Goal: Task Accomplishment & Management: Manage account settings

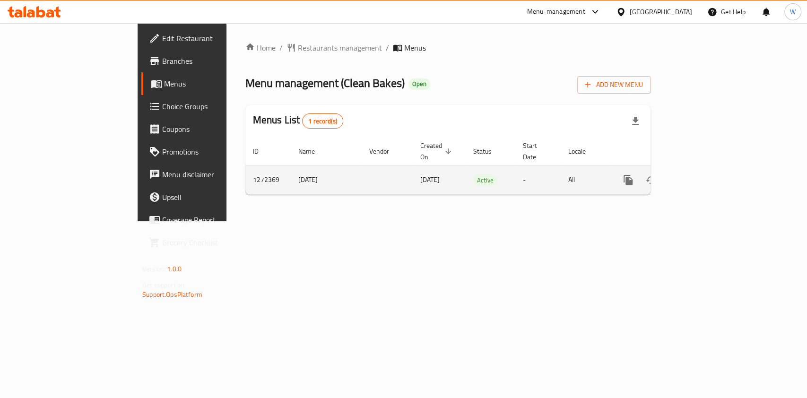
click at [715, 166] on td "enhanced table" at bounding box center [662, 179] width 106 height 29
click at [708, 169] on link "enhanced table" at bounding box center [696, 180] width 23 height 23
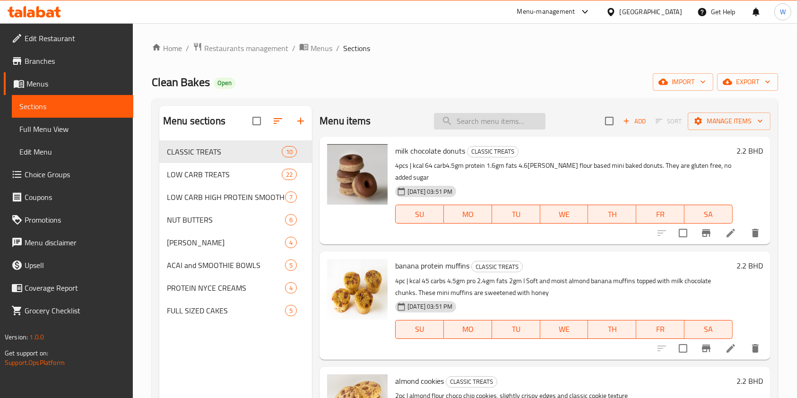
click at [504, 119] on input "search" at bounding box center [490, 121] width 112 height 17
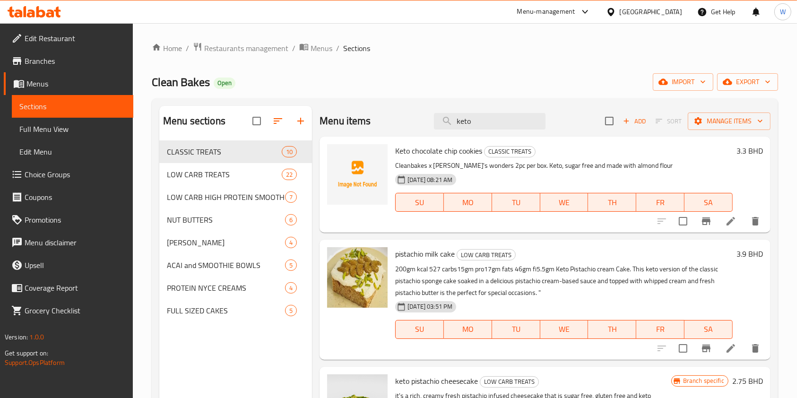
type input "keto"
click at [495, 114] on input "keto" at bounding box center [490, 121] width 112 height 17
click at [742, 156] on h6 "3.3 BHD" at bounding box center [749, 150] width 26 height 13
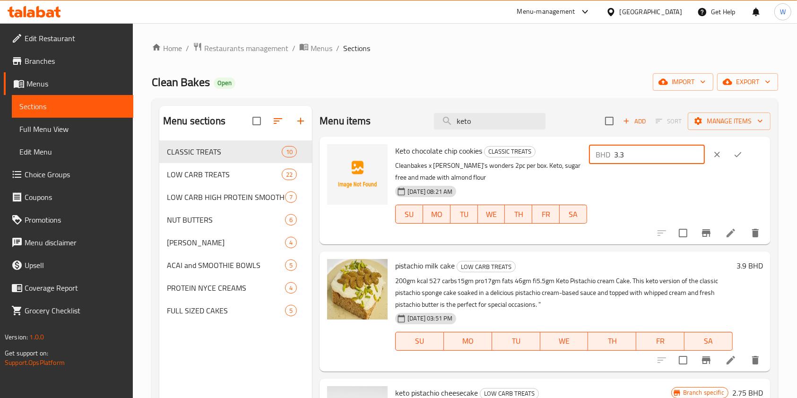
drag, startPoint x: 633, startPoint y: 157, endPoint x: 591, endPoint y: 157, distance: 42.5
click at [591, 157] on div "Keto chocolate chip cookies CLASSIC TREATS Cleanbakes x Dona's wonders 2pc per …" at bounding box center [578, 190] width 375 height 100
paste input "52"
type input "3.52"
click at [723, 149] on div at bounding box center [728, 154] width 42 height 21
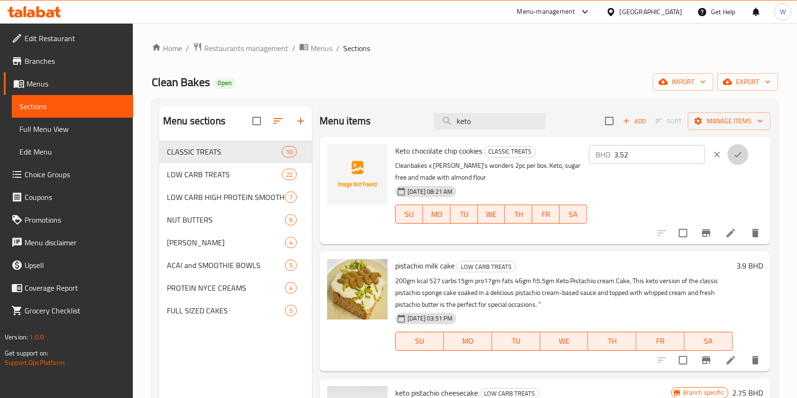
click at [733, 152] on icon "ok" at bounding box center [737, 154] width 9 height 9
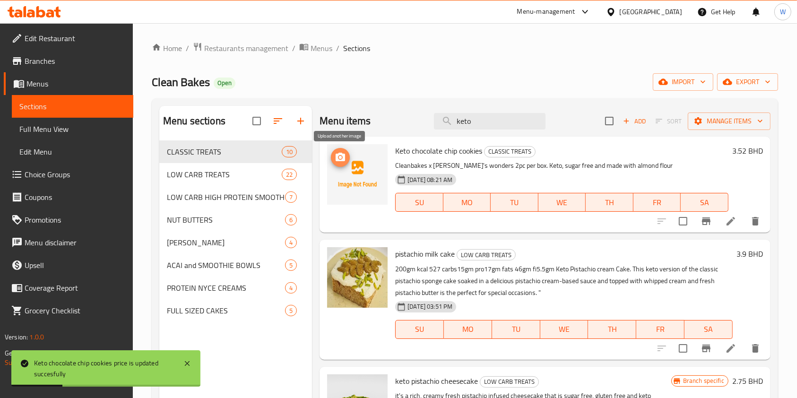
click at [344, 160] on icon "upload picture" at bounding box center [340, 157] width 9 height 9
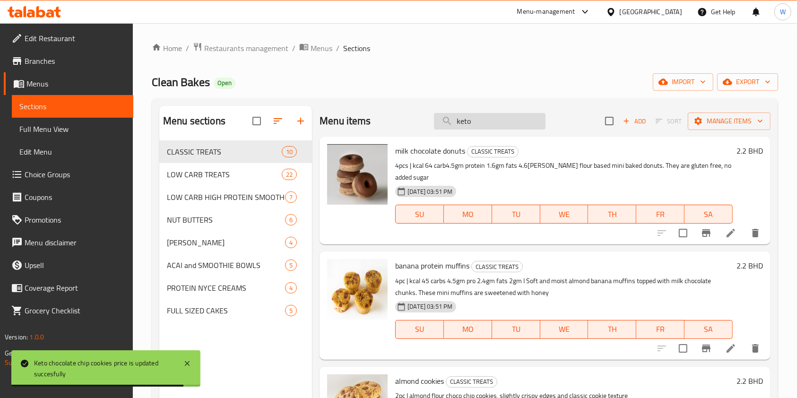
click at [510, 116] on input "keto" at bounding box center [490, 121] width 112 height 17
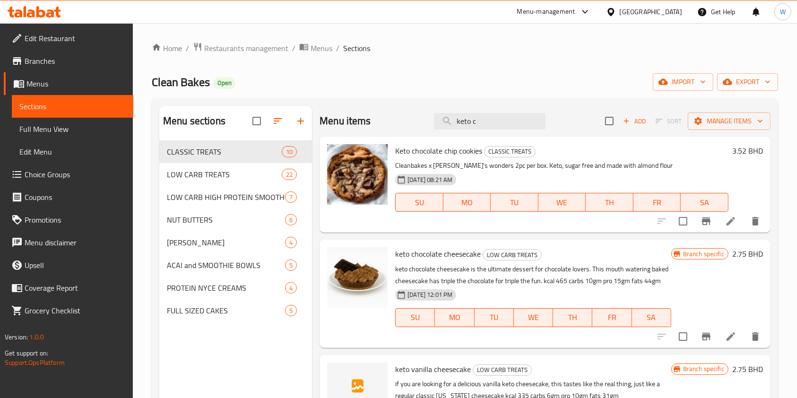
type input "keto c"
click at [536, 286] on p "keto chocolate cheesecake is the ultimate dessert for chocolate lovers. This mo…" at bounding box center [533, 275] width 276 height 24
click at [700, 225] on icon "Branch-specific-item" at bounding box center [705, 221] width 11 height 11
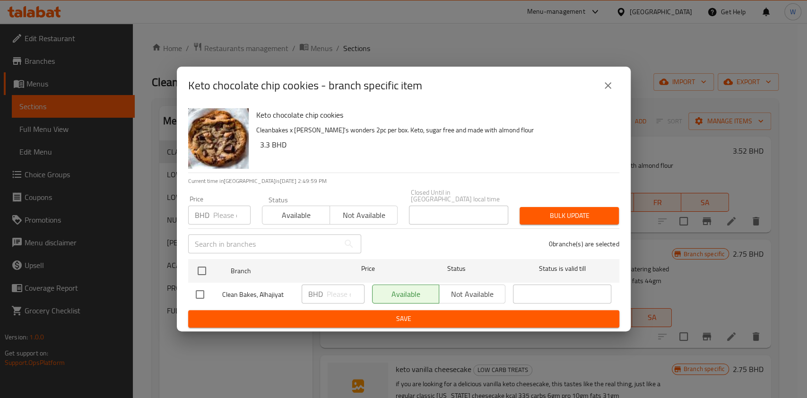
click at [612, 91] on icon "close" at bounding box center [607, 85] width 11 height 11
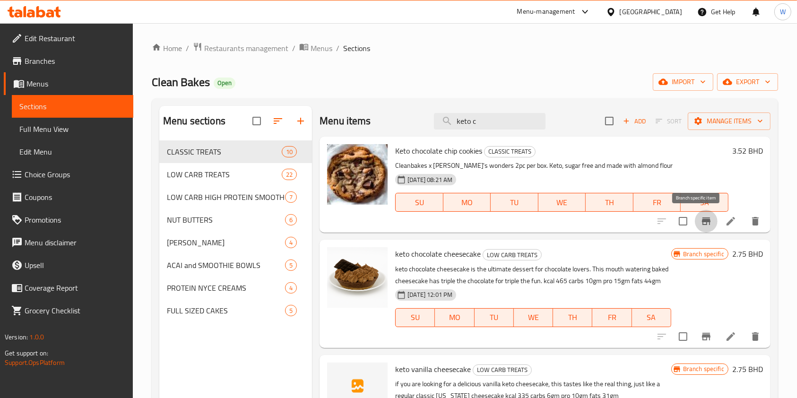
click at [700, 225] on icon "Branch-specific-item" at bounding box center [705, 221] width 11 height 11
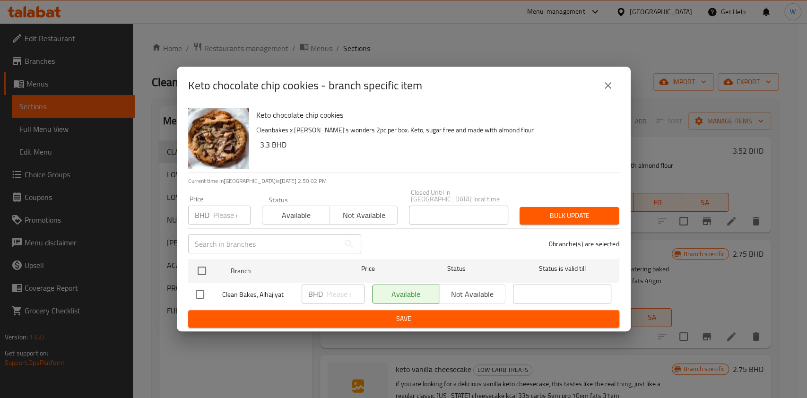
click at [606, 89] on icon "close" at bounding box center [608, 85] width 7 height 7
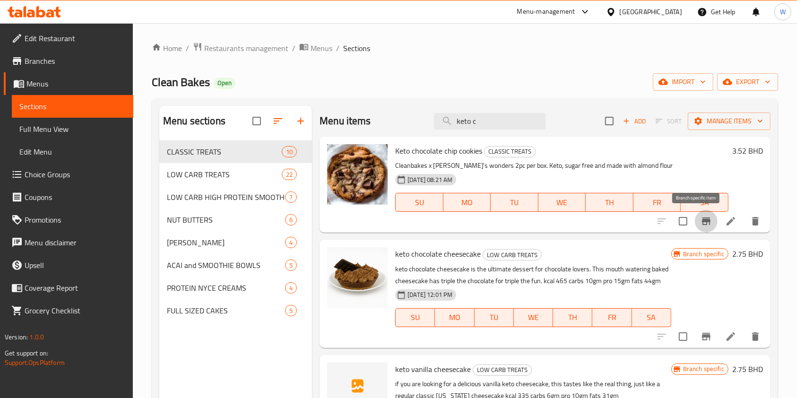
click at [700, 223] on icon "Branch-specific-item" at bounding box center [705, 221] width 11 height 11
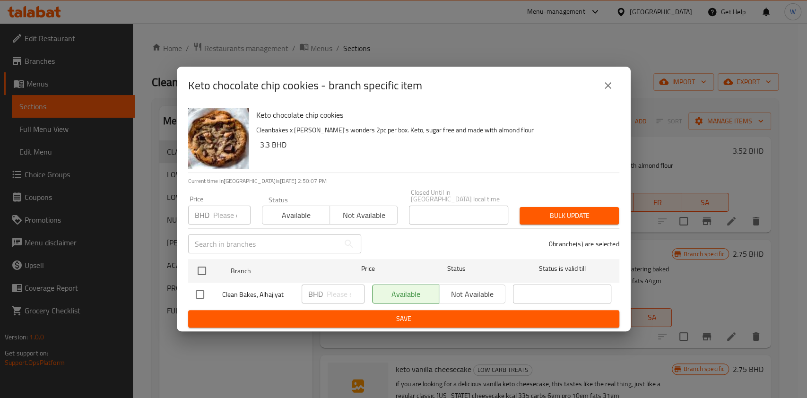
click at [609, 90] on icon "close" at bounding box center [607, 85] width 11 height 11
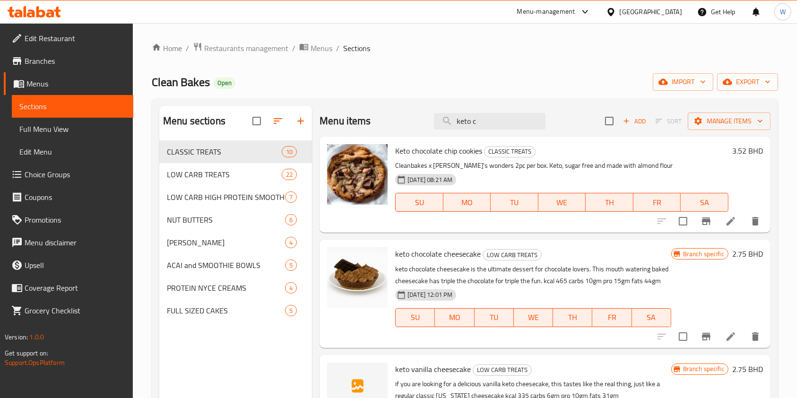
click at [734, 149] on h6 "3.52 BHD" at bounding box center [747, 150] width 31 height 13
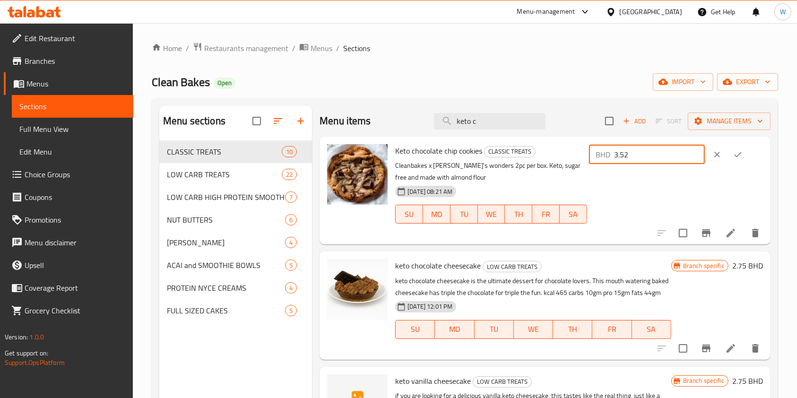
click at [681, 149] on input "3.52" at bounding box center [659, 154] width 91 height 19
click at [705, 236] on button "Branch-specific-item" at bounding box center [706, 233] width 23 height 23
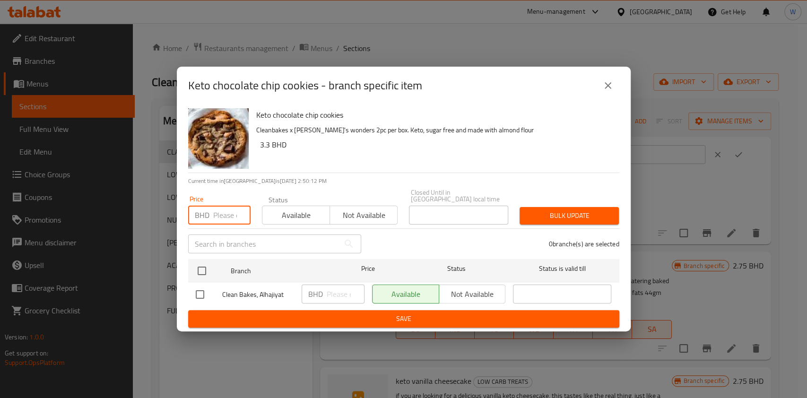
click at [221, 210] on input "number" at bounding box center [231, 215] width 37 height 19
paste input "3.52"
type input "3.52"
click at [206, 251] on div "​" at bounding box center [274, 244] width 184 height 30
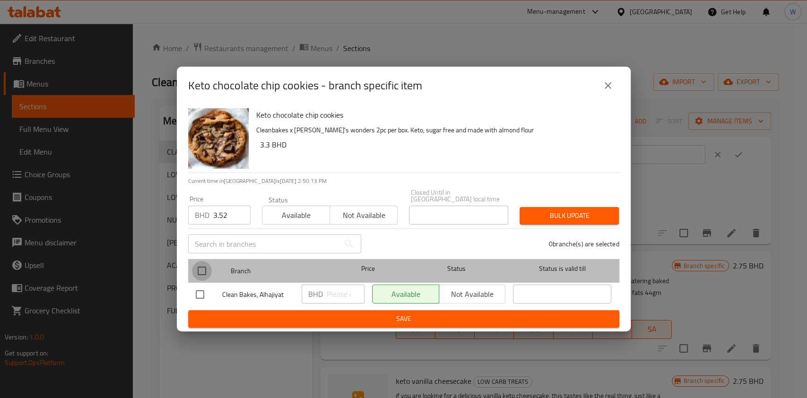
click at [203, 261] on input "checkbox" at bounding box center [202, 271] width 20 height 20
checkbox input "true"
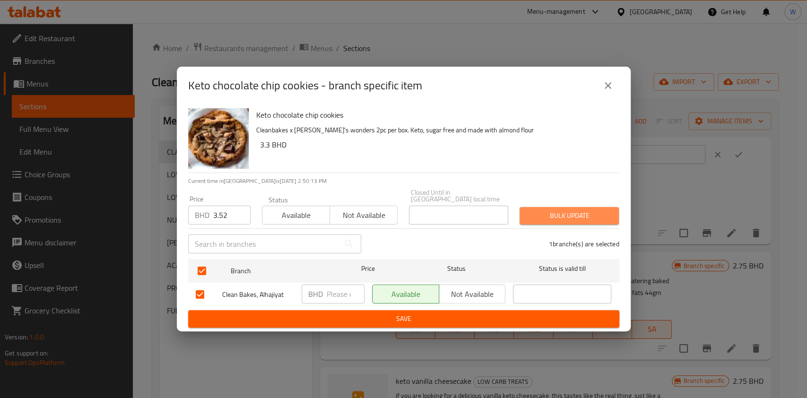
click at [545, 214] on span "Bulk update" at bounding box center [569, 216] width 84 height 12
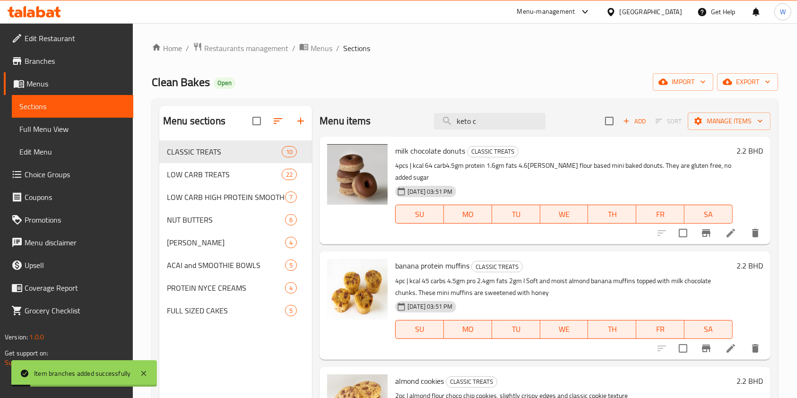
click at [590, 273] on div "banana protein muffins CLASSIC TREATS 4pc | kcal 45 carbs 4.5gm pro 2.4gm fats …" at bounding box center [563, 305] width 345 height 100
click at [513, 124] on input "keto c" at bounding box center [490, 121] width 112 height 17
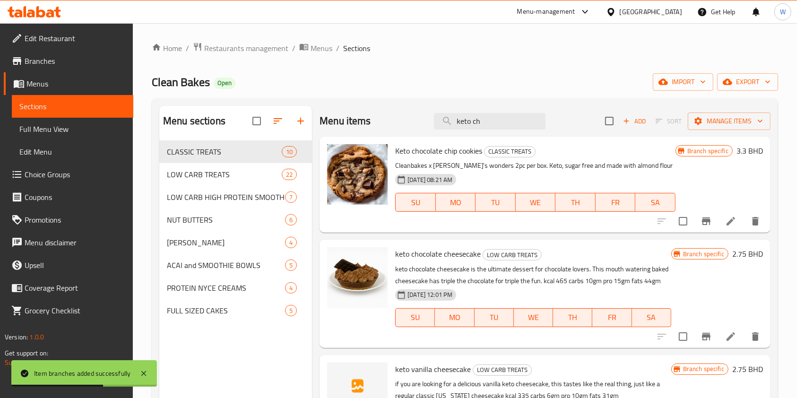
type input "keto ch"
click at [682, 218] on input "checkbox" at bounding box center [683, 221] width 20 height 20
click at [743, 119] on span "Manage items" at bounding box center [729, 121] width 68 height 12
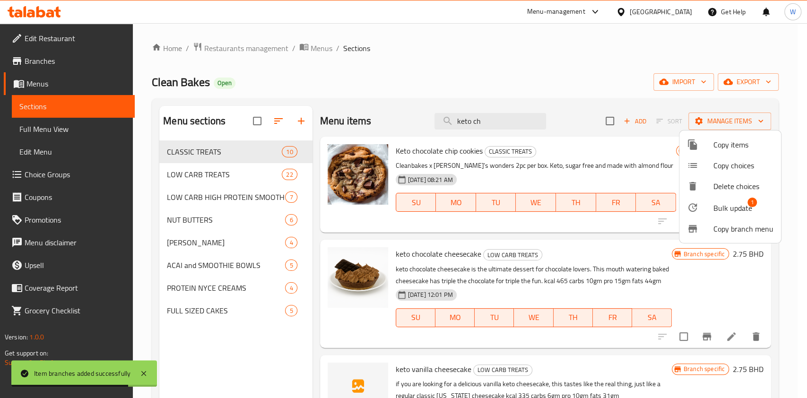
click at [719, 204] on span "Bulk update" at bounding box center [732, 207] width 39 height 11
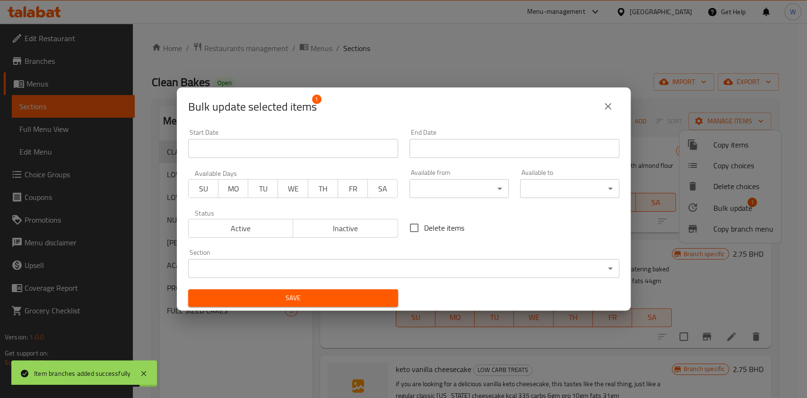
click at [336, 262] on body "Item branches added successfully ​ Menu-management [GEOGRAPHIC_DATA] Get Help W…" at bounding box center [403, 210] width 807 height 375
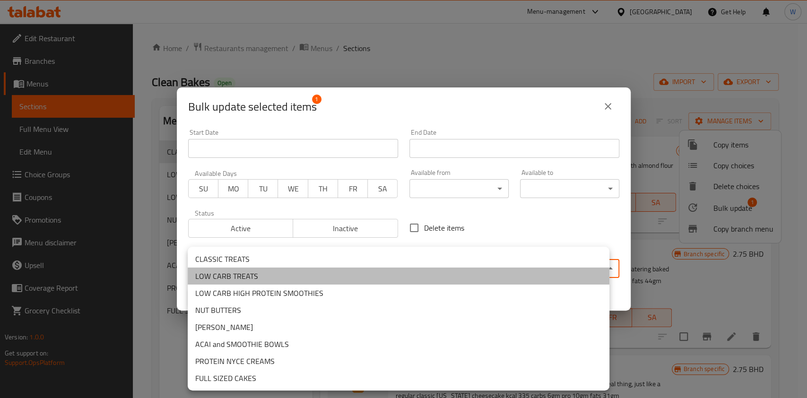
click at [335, 276] on li "LOW CARB TREATS" at bounding box center [399, 276] width 422 height 17
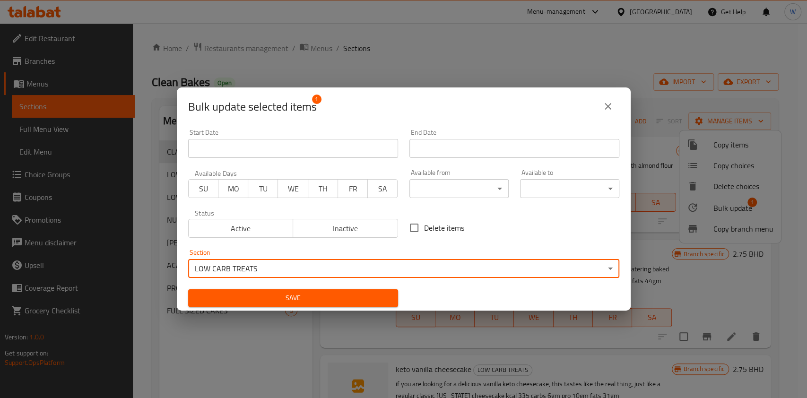
click at [343, 295] on span "Save" at bounding box center [293, 298] width 195 height 12
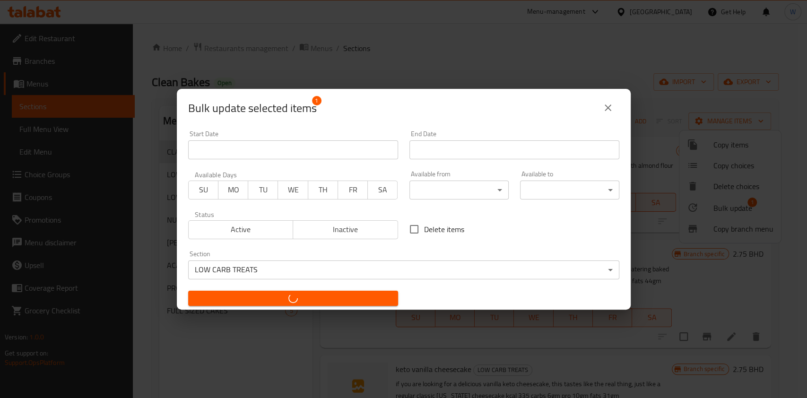
checkbox input "false"
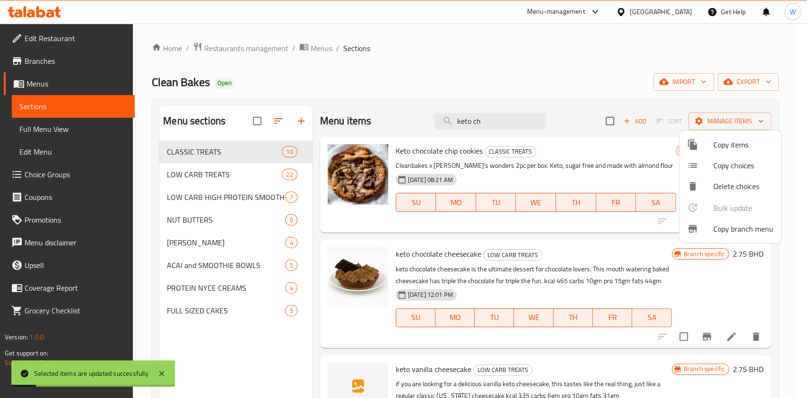
click at [526, 287] on div at bounding box center [403, 199] width 807 height 398
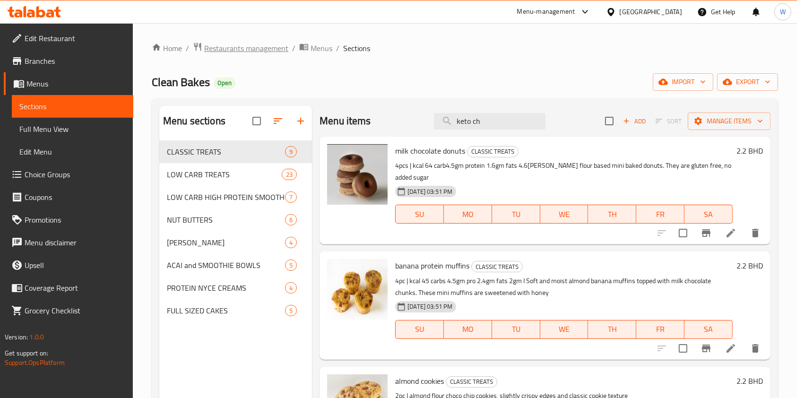
click at [218, 48] on span "Restaurants management" at bounding box center [246, 48] width 84 height 11
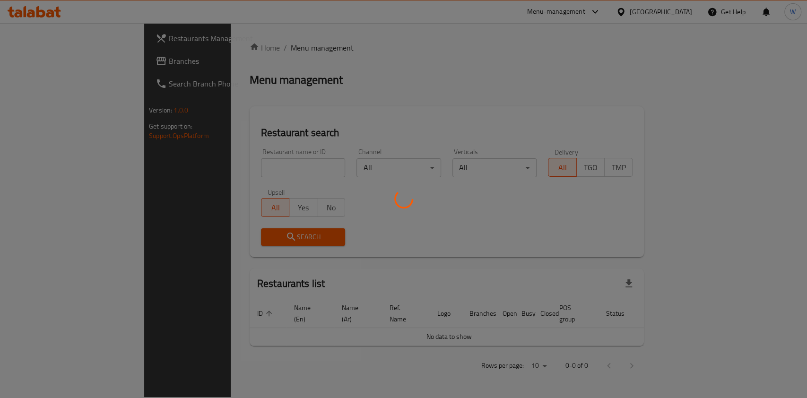
click at [218, 163] on div at bounding box center [403, 199] width 807 height 398
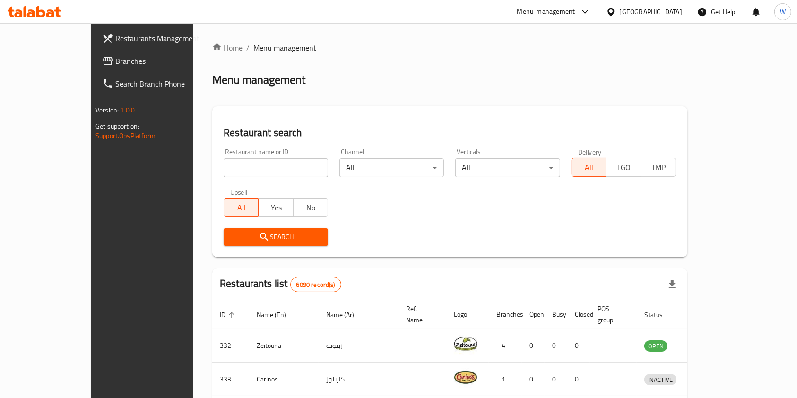
click at [224, 166] on input "search" at bounding box center [276, 167] width 104 height 19
paste input "CLB Sandwich"
type input "CLB Sandwich"
click button "Search" at bounding box center [276, 236] width 104 height 17
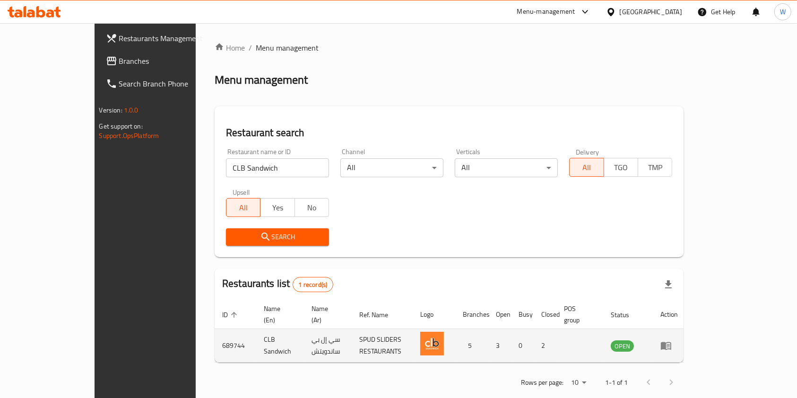
click at [672, 340] on icon "enhanced table" at bounding box center [665, 345] width 11 height 11
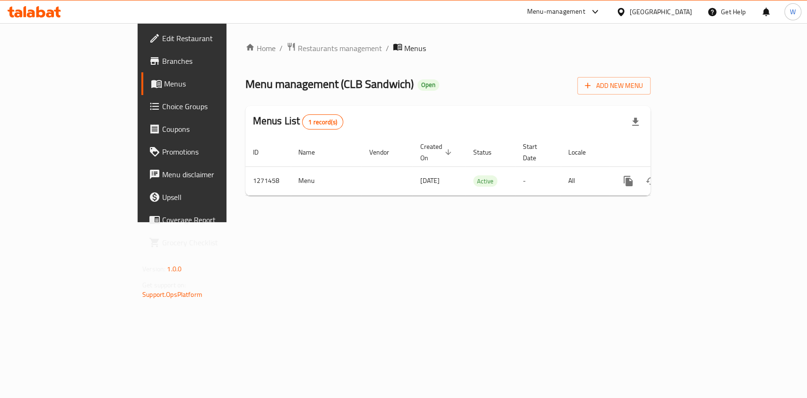
click at [162, 57] on span "Branches" at bounding box center [213, 60] width 103 height 11
